Goal: Information Seeking & Learning: Learn about a topic

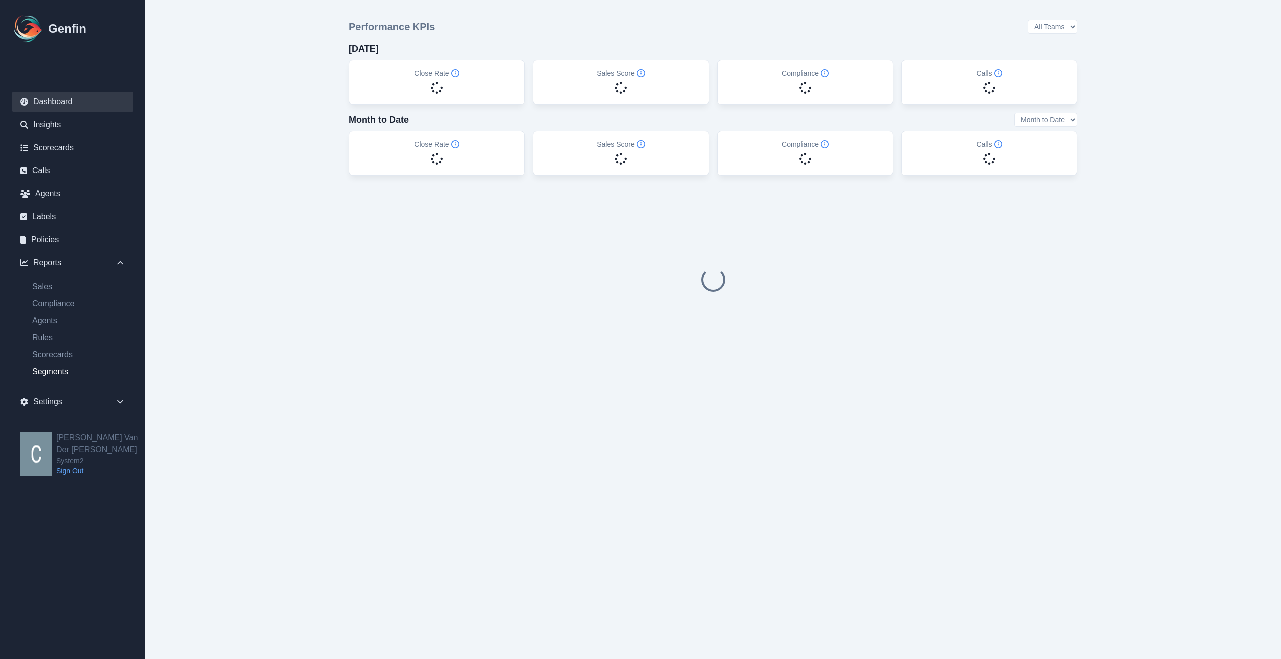
click at [57, 376] on link "Segments" at bounding box center [78, 372] width 109 height 12
select select "14"
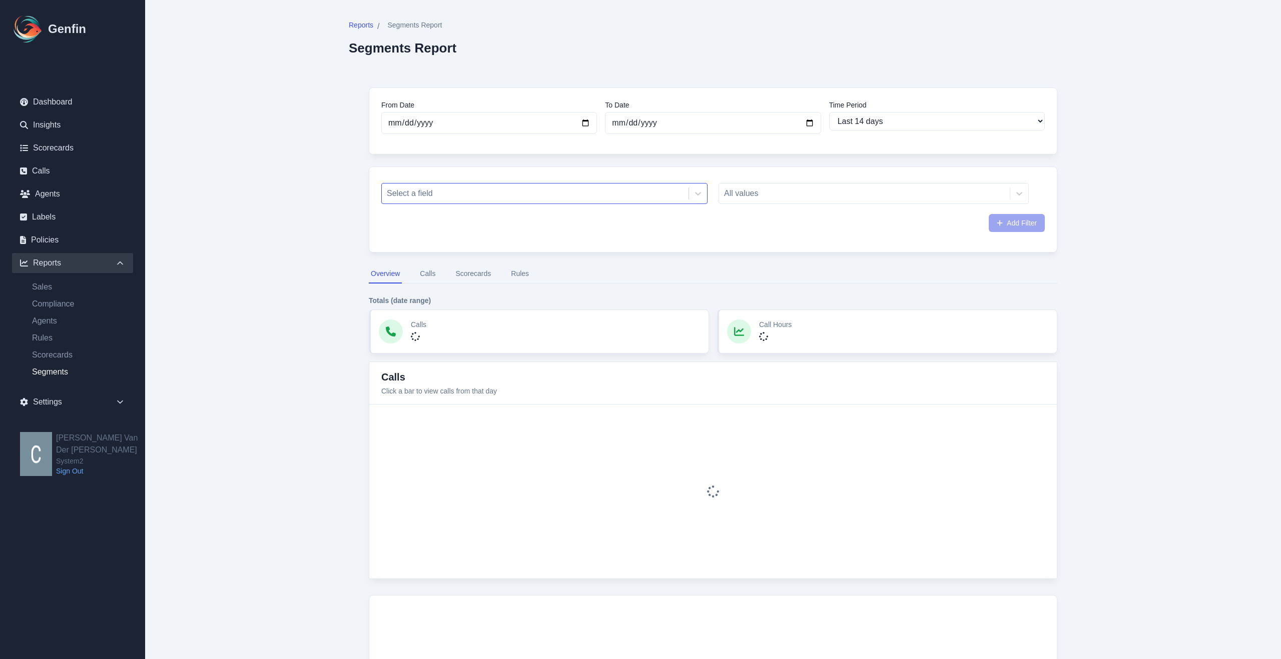
click at [604, 203] on div "Select a field" at bounding box center [544, 193] width 326 height 21
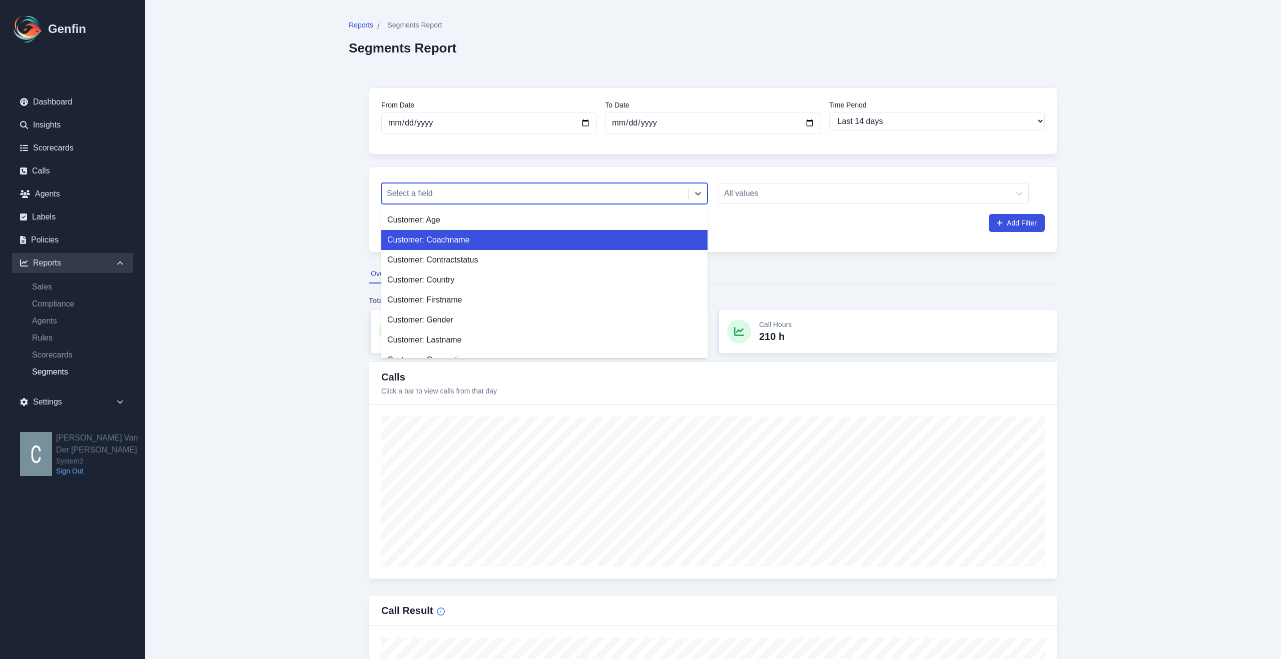
click at [466, 243] on div "Customer: Coachname" at bounding box center [544, 240] width 326 height 20
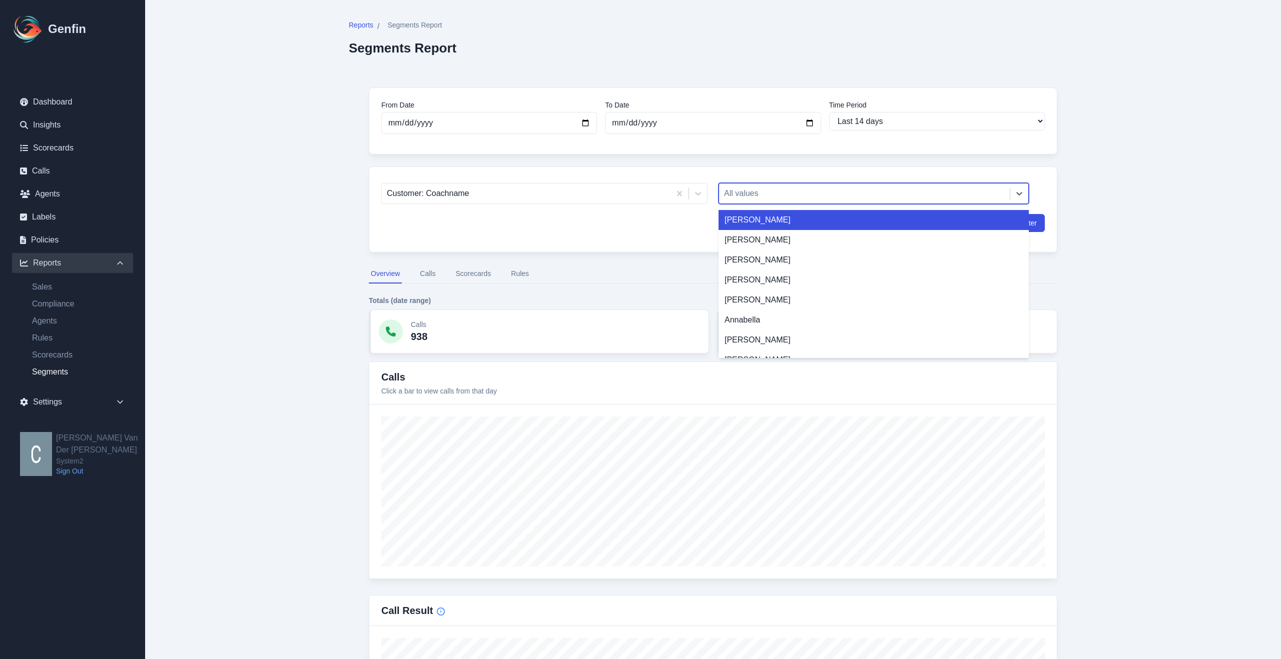
click at [873, 202] on div "All values" at bounding box center [864, 194] width 291 height 18
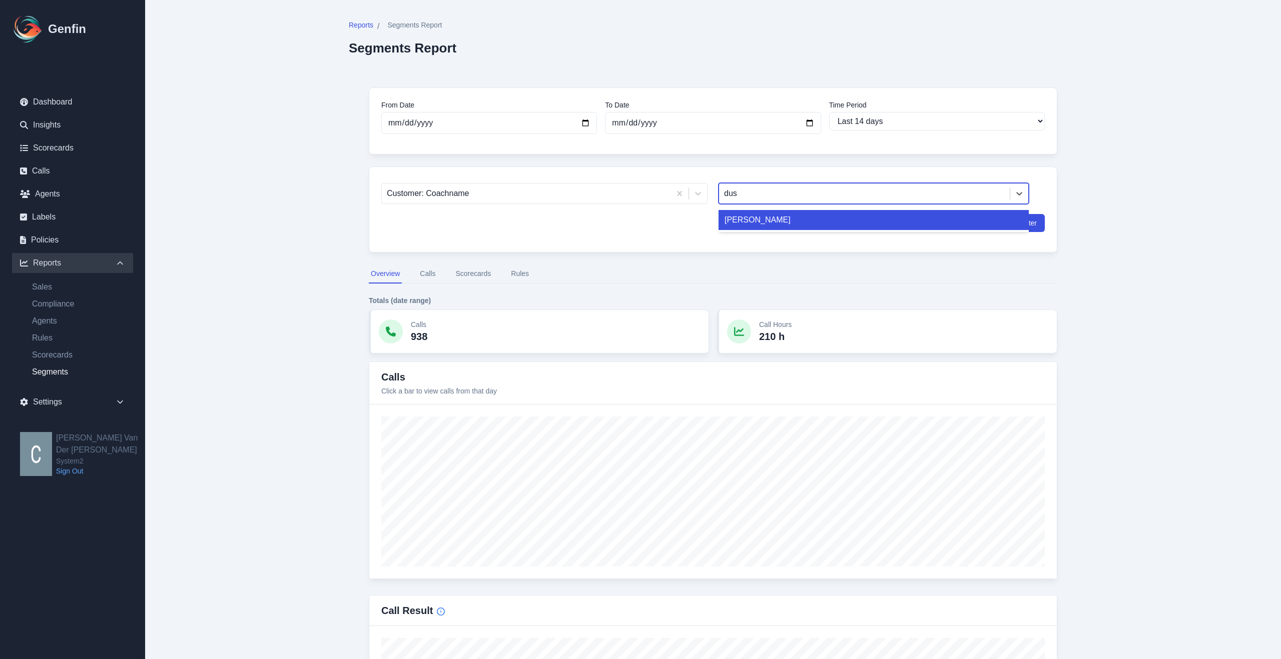
type input "dust"
click at [775, 219] on div "[PERSON_NAME]" at bounding box center [873, 220] width 310 height 20
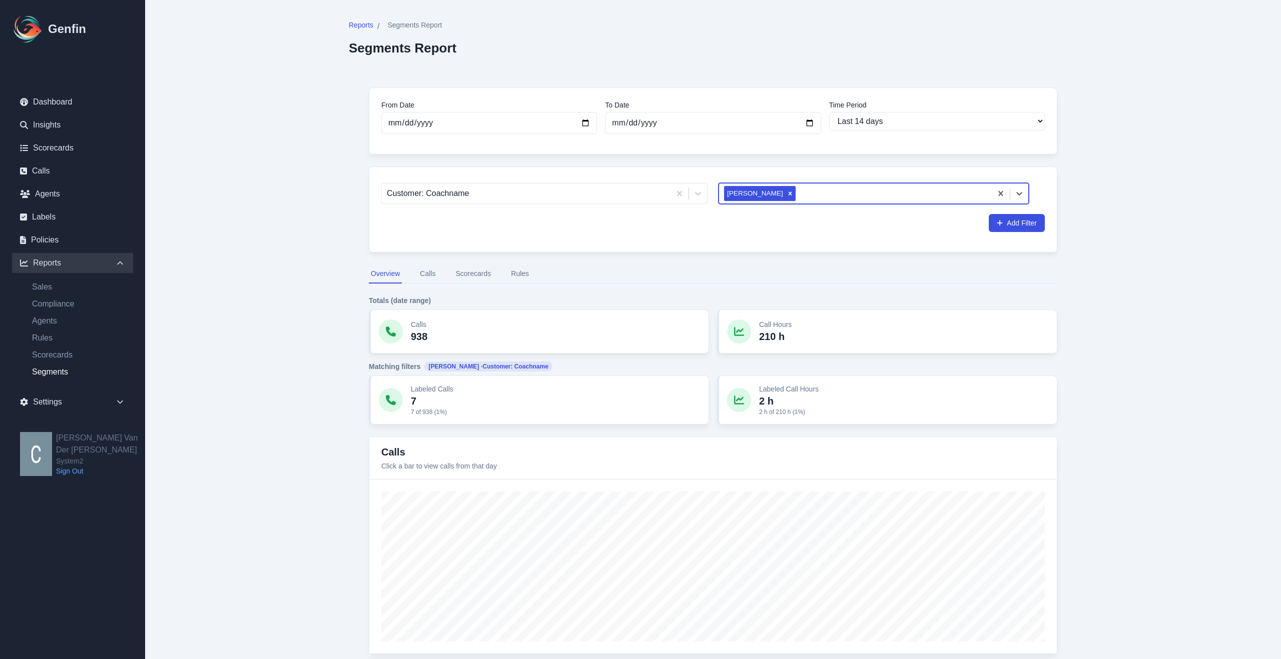
click at [434, 277] on button "Calls" at bounding box center [428, 274] width 20 height 19
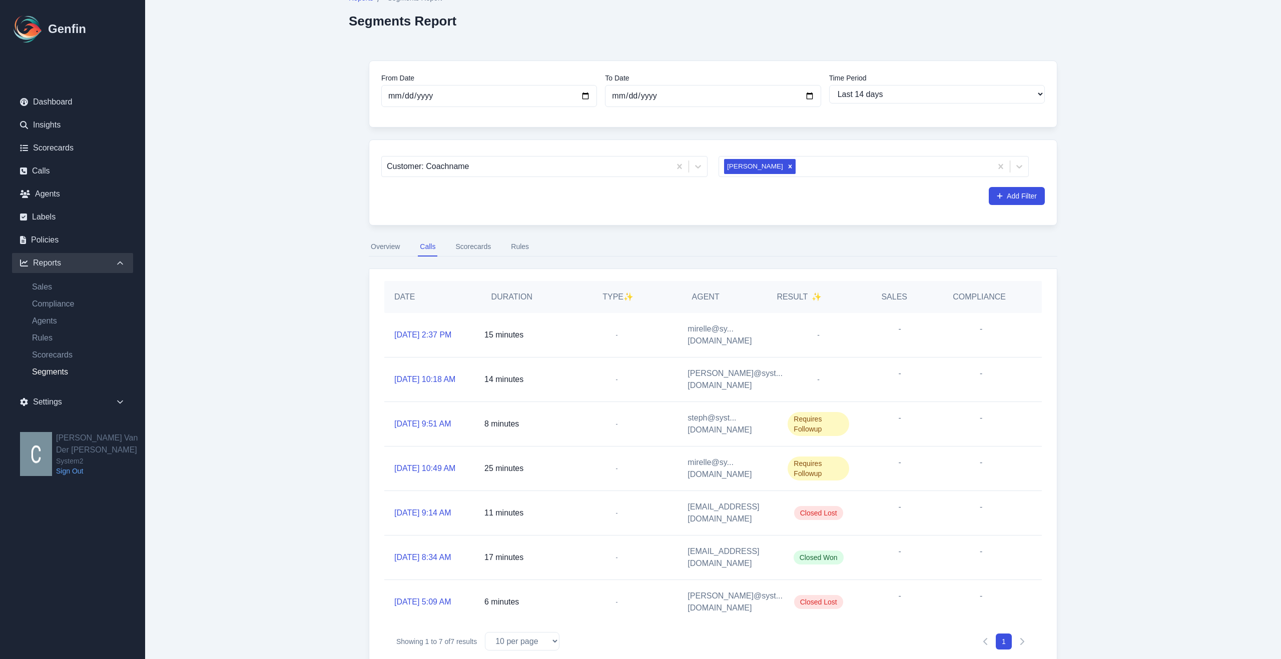
scroll to position [30, 0]
click at [416, 416] on link "[DATE] 9:51 AM" at bounding box center [422, 422] width 57 height 12
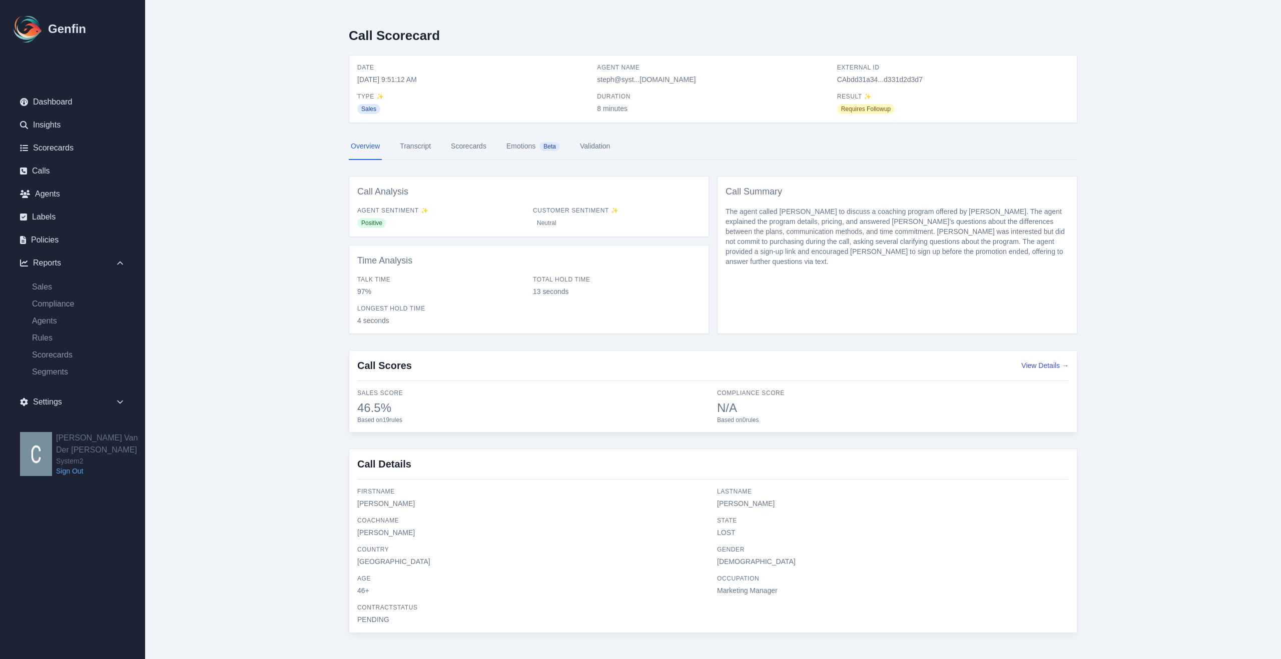
click at [475, 151] on link "Scorecards" at bounding box center [469, 146] width 40 height 27
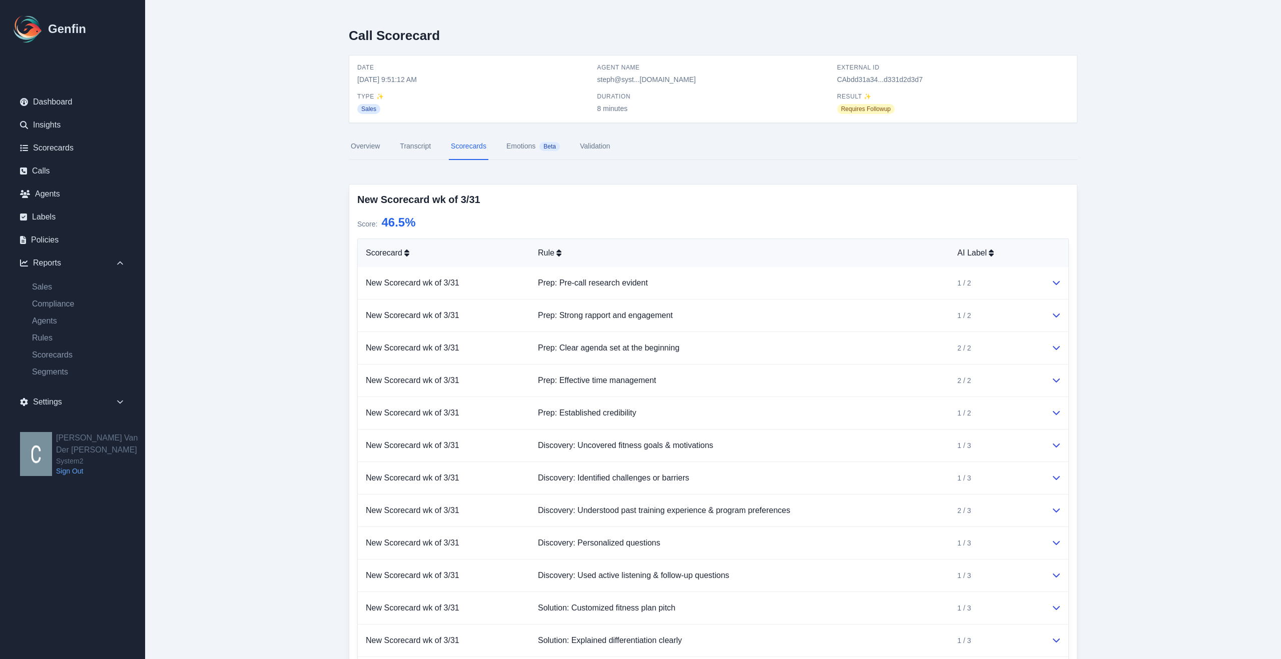
click at [357, 146] on link "Overview" at bounding box center [365, 146] width 33 height 27
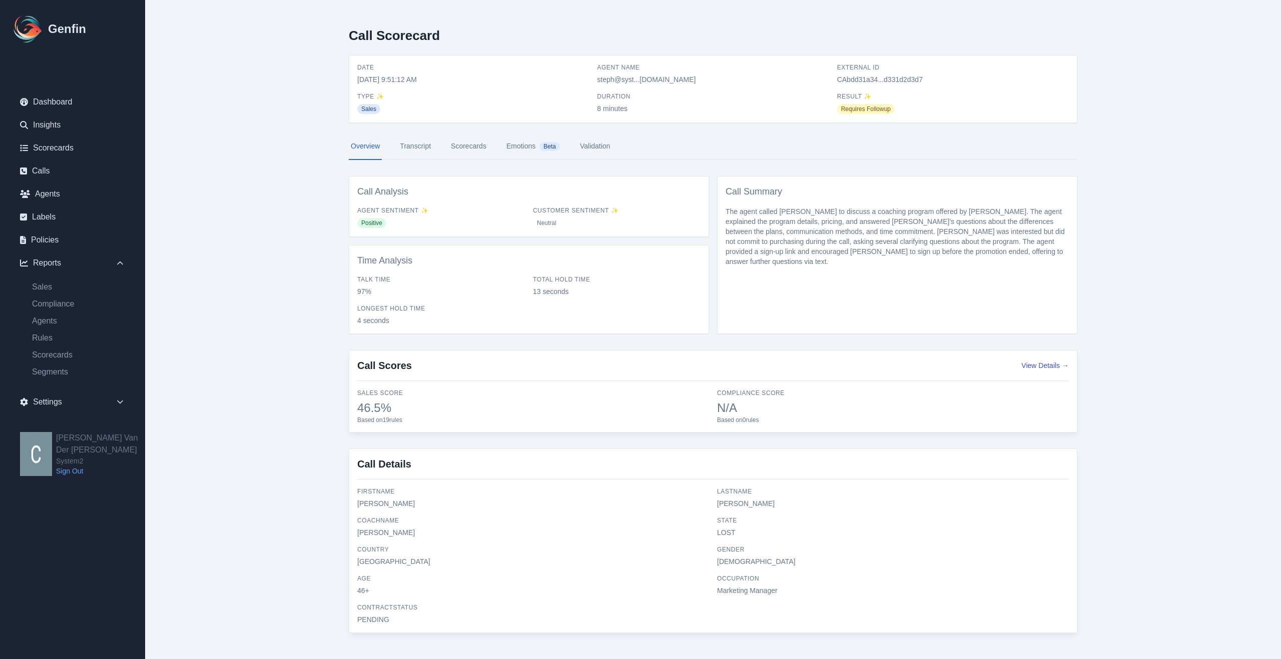
click at [417, 152] on link "Transcript" at bounding box center [415, 146] width 35 height 27
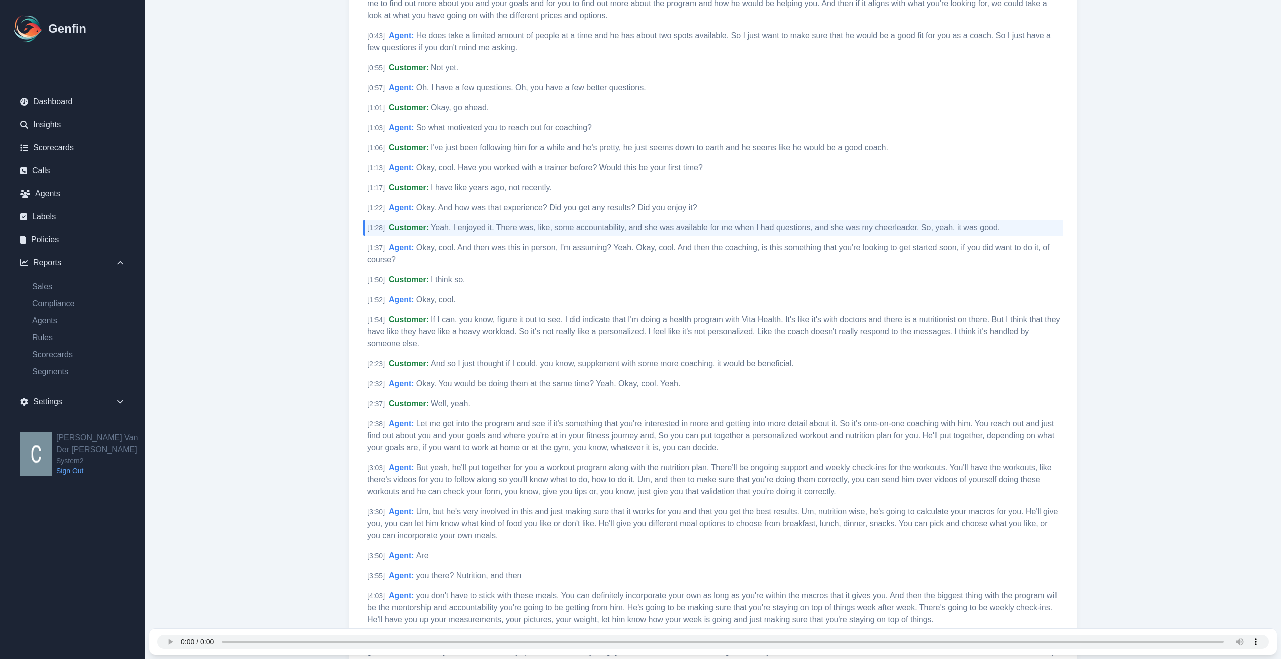
scroll to position [333, 0]
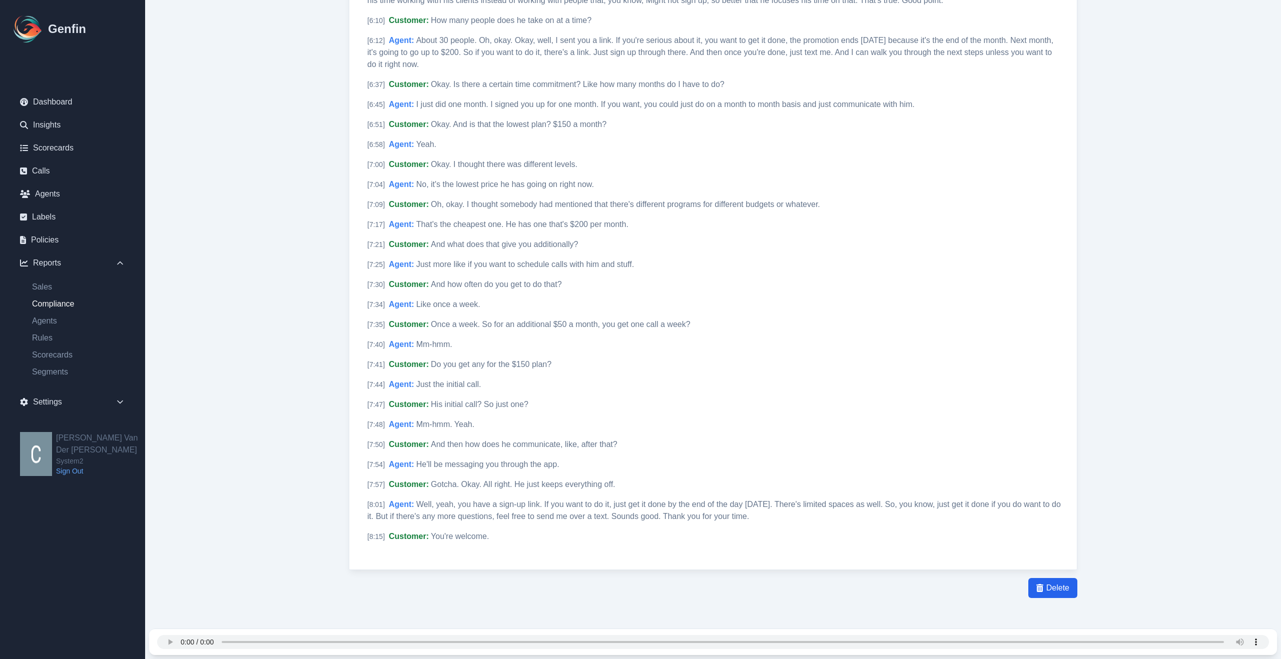
scroll to position [1181, 0]
click at [51, 320] on link "Agents" at bounding box center [78, 321] width 109 height 12
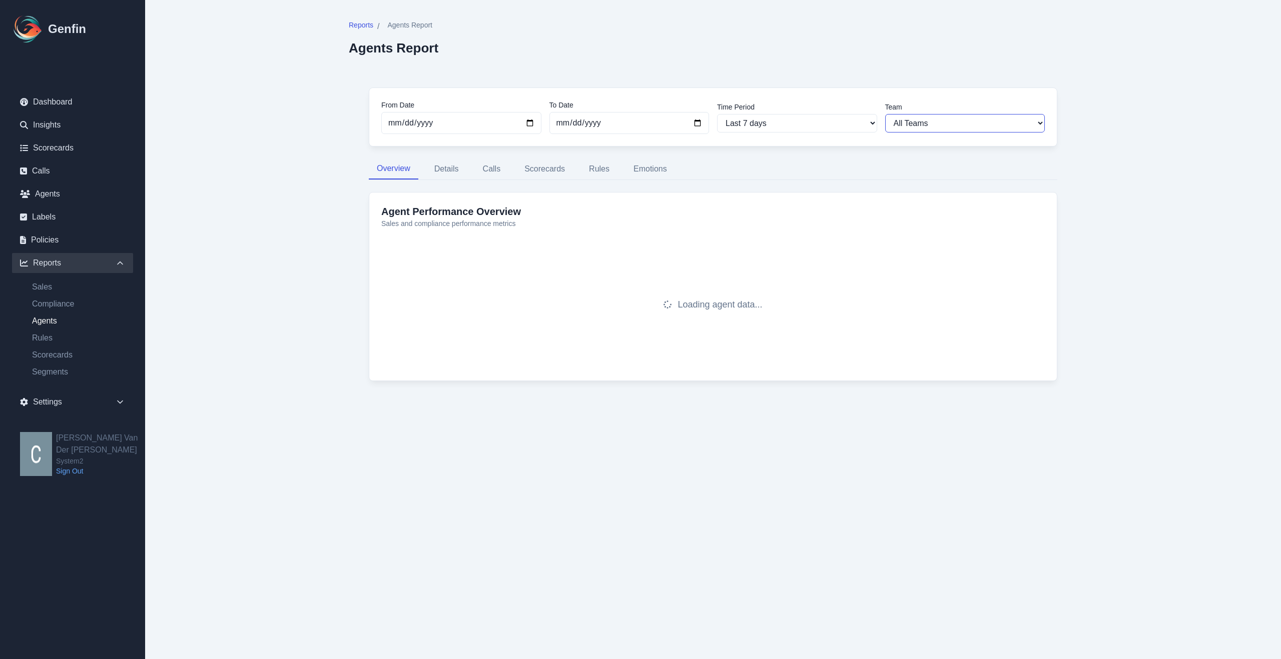
click at [953, 123] on select "All Teams" at bounding box center [965, 123] width 160 height 19
click at [885, 114] on select "All Teams" at bounding box center [965, 123] width 160 height 19
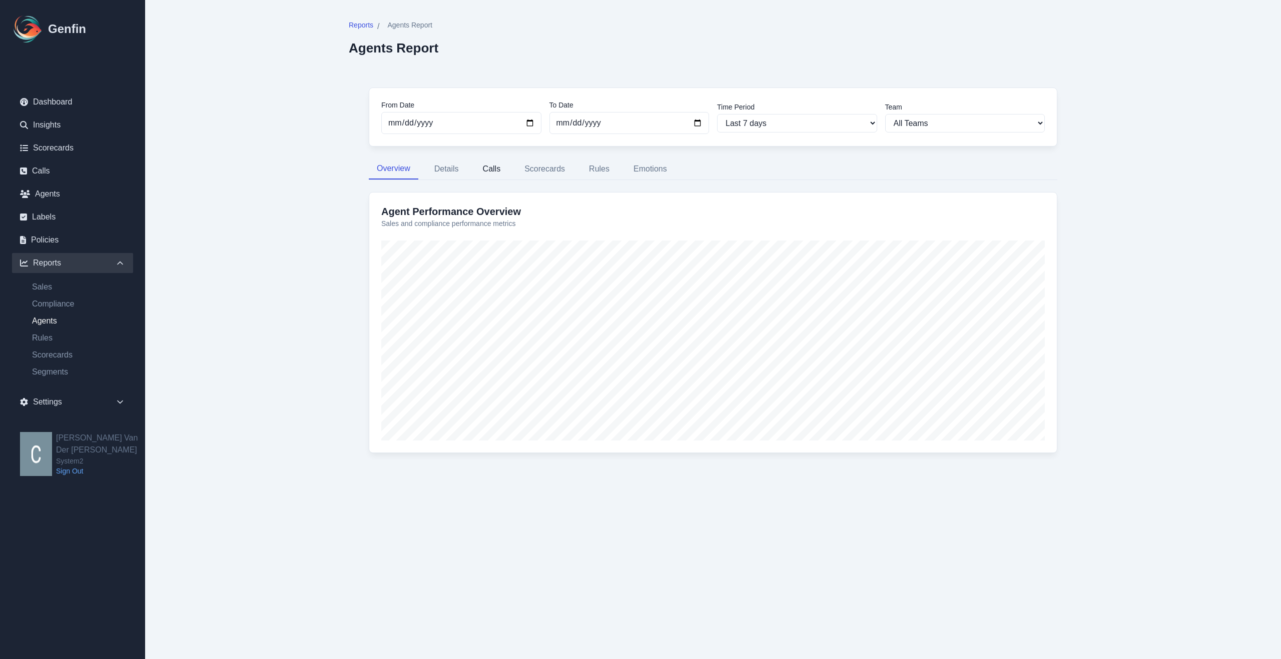
click at [499, 174] on button "Calls" at bounding box center [492, 169] width 34 height 21
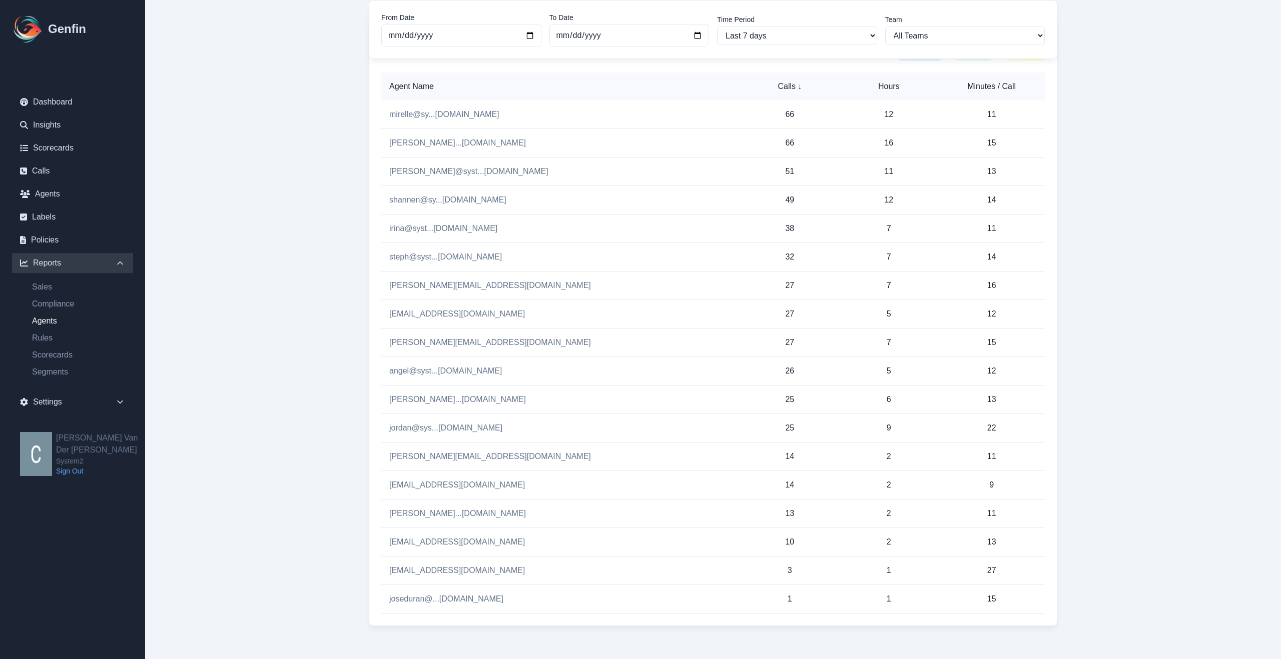
scroll to position [185, 0]
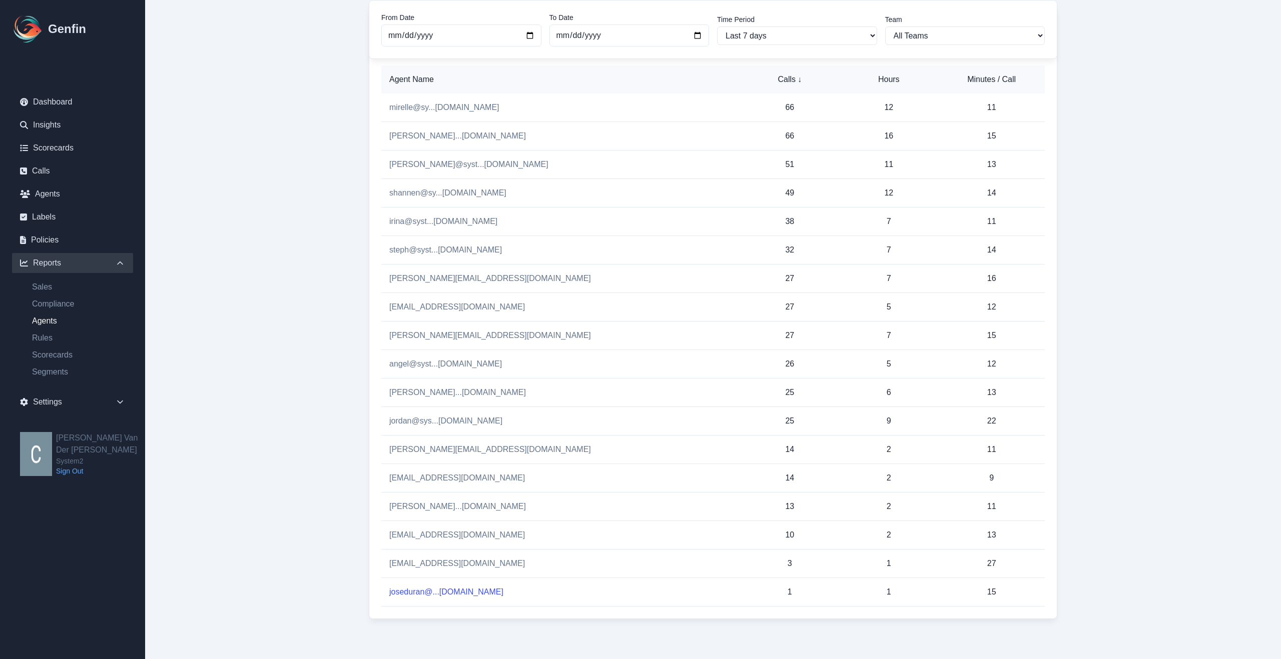
click at [435, 592] on link "joseduran@...[DOMAIN_NAME]" at bounding box center [446, 592] width 114 height 9
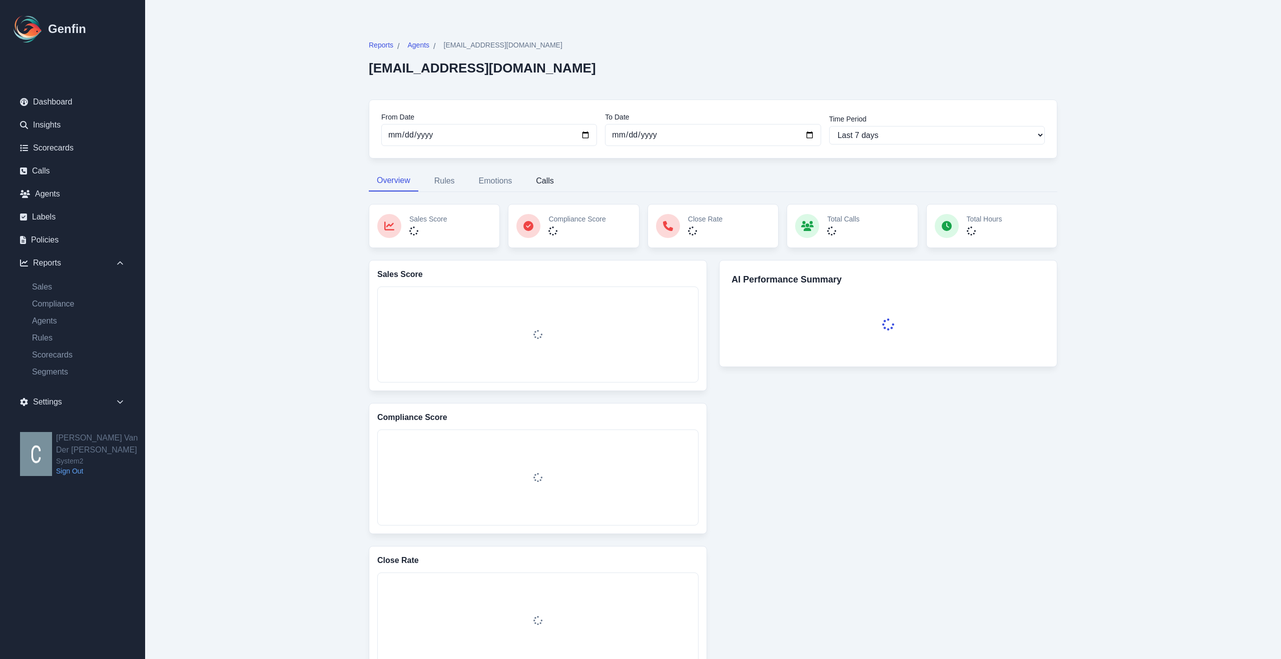
click at [548, 183] on button "Calls" at bounding box center [545, 181] width 34 height 21
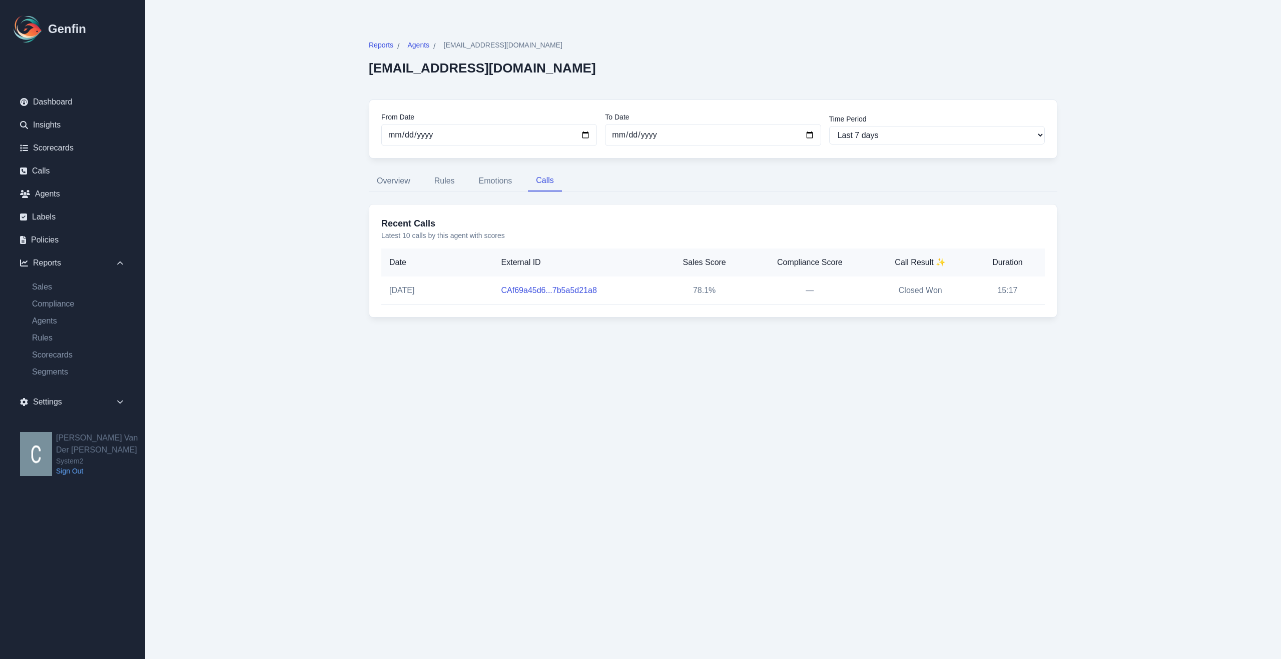
click at [568, 291] on link "CAf69a45d6...7b5a5d21a8" at bounding box center [549, 290] width 96 height 9
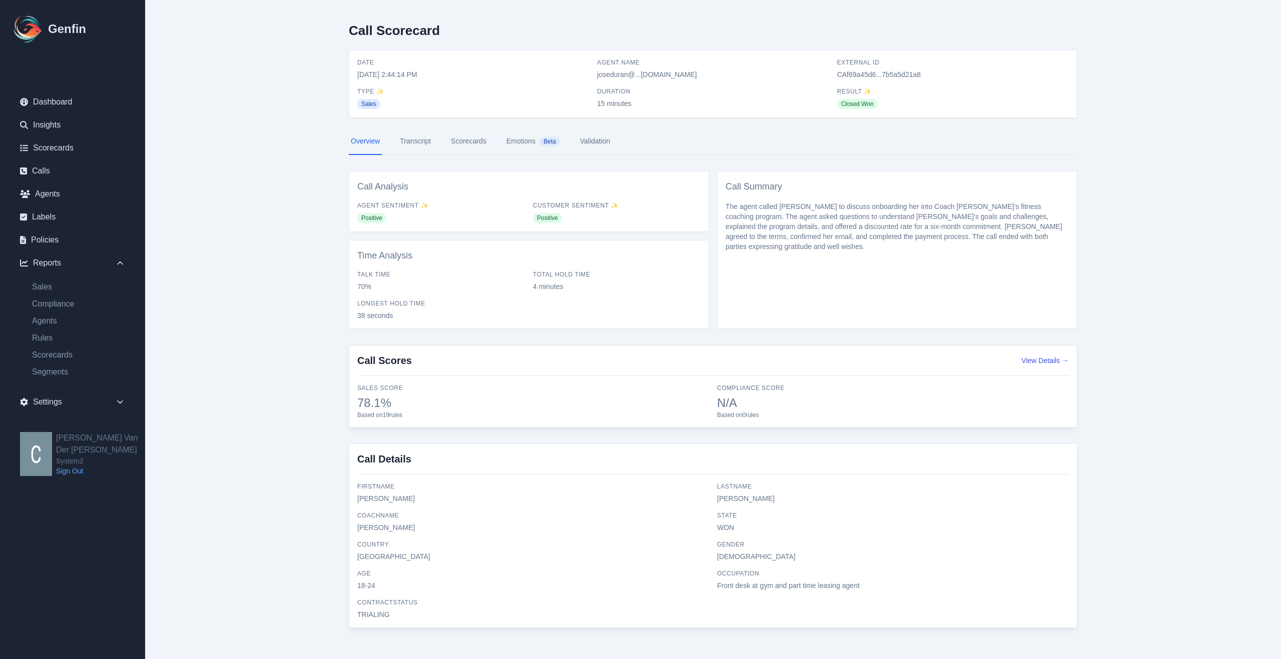
scroll to position [4, 0]
click at [417, 144] on link "Transcript" at bounding box center [415, 143] width 35 height 27
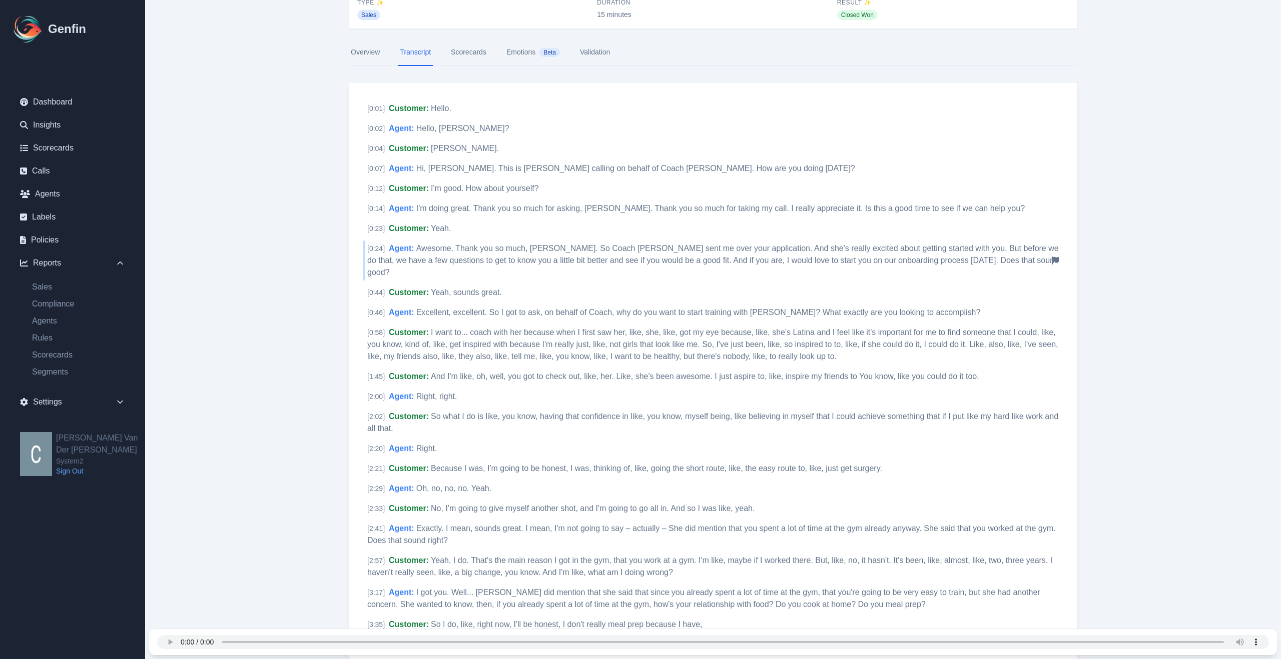
scroll to position [63, 0]
